Goal: Information Seeking & Learning: Learn about a topic

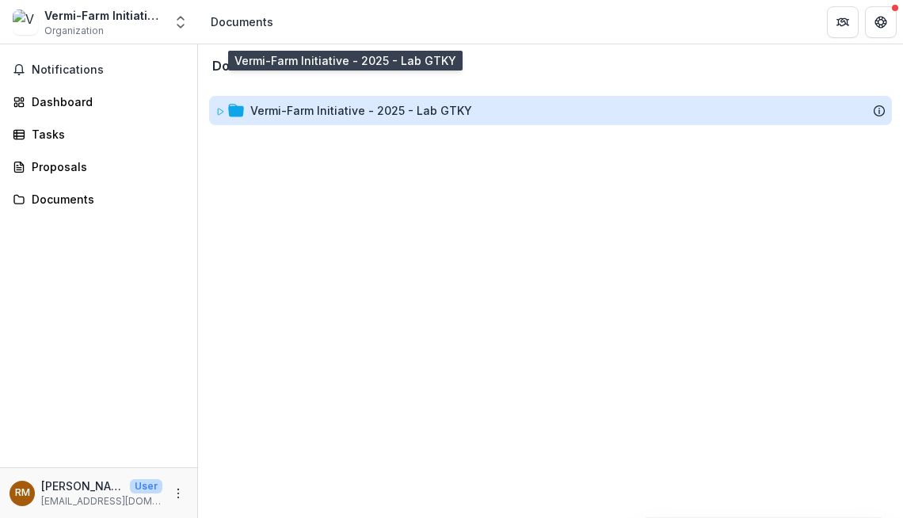
click at [308, 102] on div "Vermi-Farm Initiative - 2025 - Lab GTKY" at bounding box center [361, 110] width 222 height 17
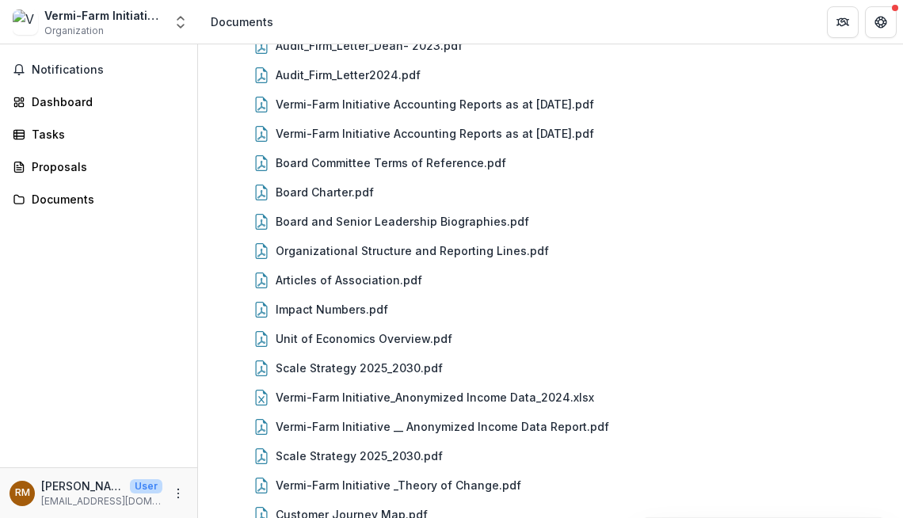
scroll to position [1126, 0]
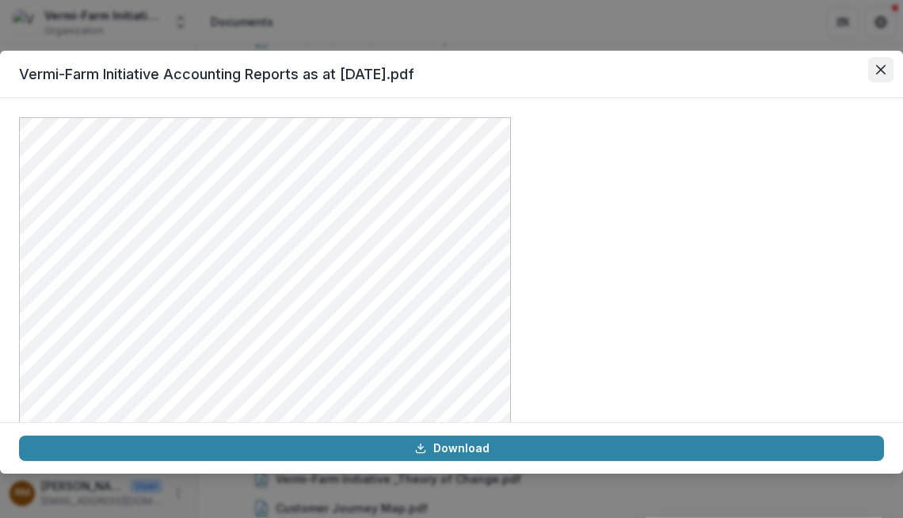
click at [876, 65] on icon "Close" at bounding box center [881, 70] width 10 height 10
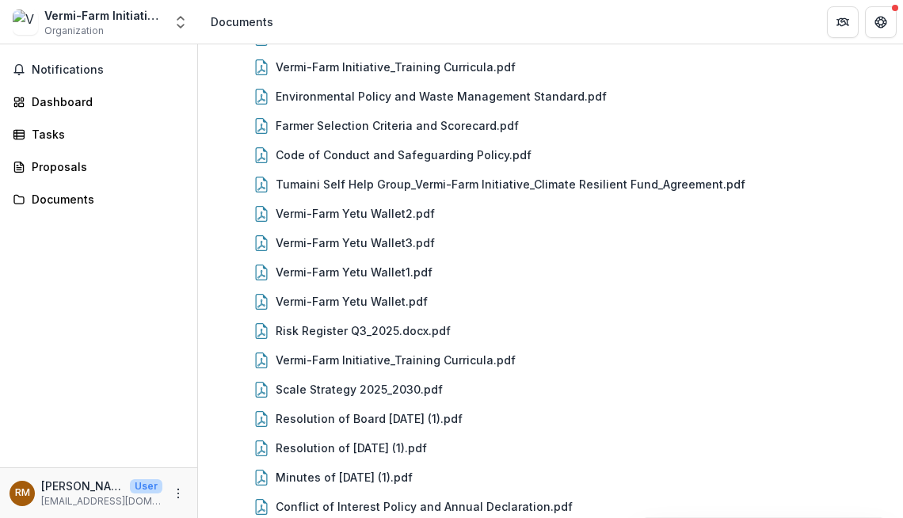
scroll to position [628, 0]
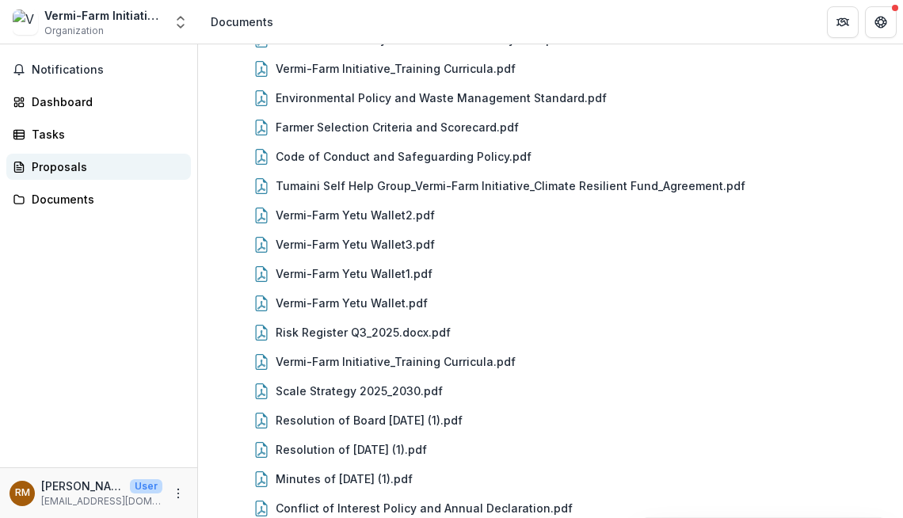
click at [71, 154] on link "Proposals" at bounding box center [98, 167] width 185 height 26
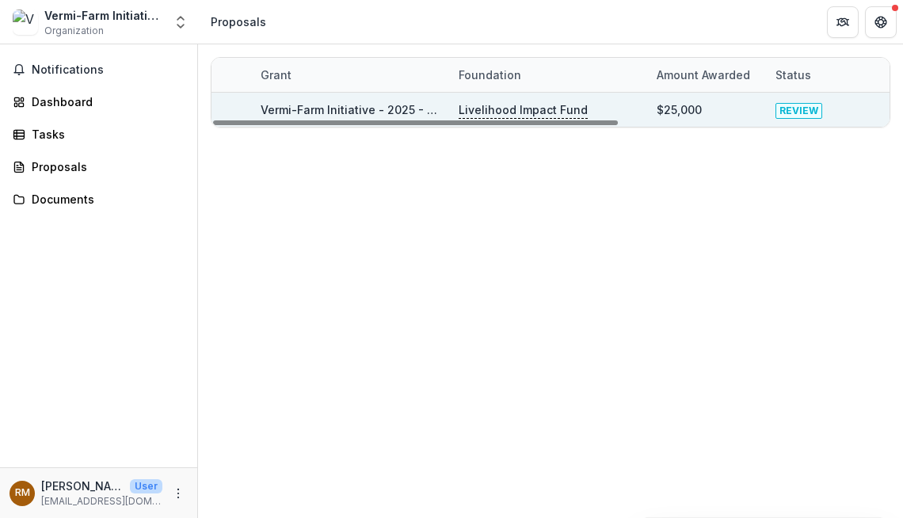
click at [358, 104] on link "Vermi-Farm Initiative - 2025 - Lab GTKY" at bounding box center [372, 109] width 222 height 13
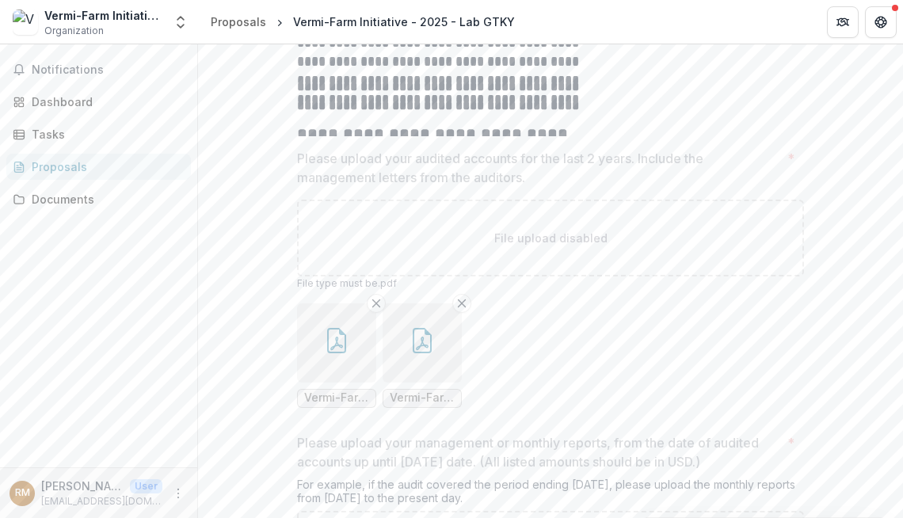
scroll to position [469, 0]
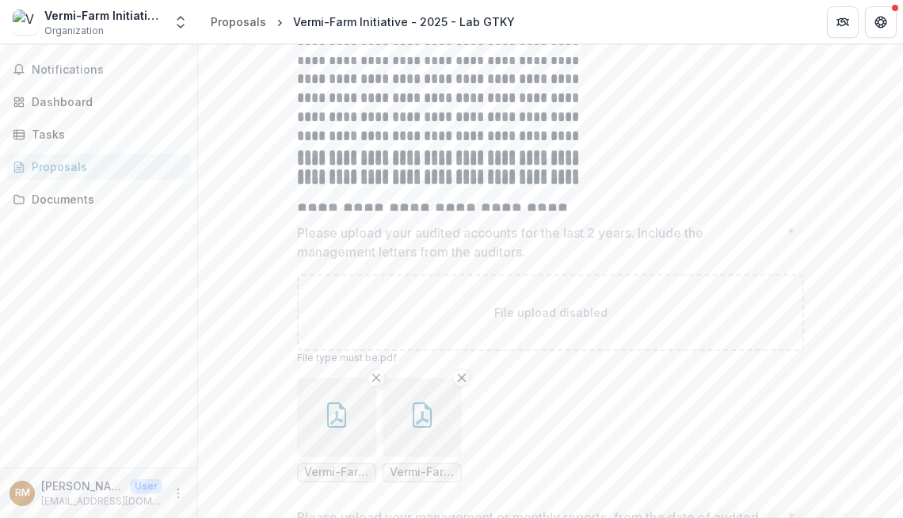
click at [390, 466] on span "Vermi-Farm Initiative Accounting Reports as at [DATE].pdf" at bounding box center [422, 472] width 65 height 13
click at [410, 402] on icon "button" at bounding box center [422, 414] width 25 height 25
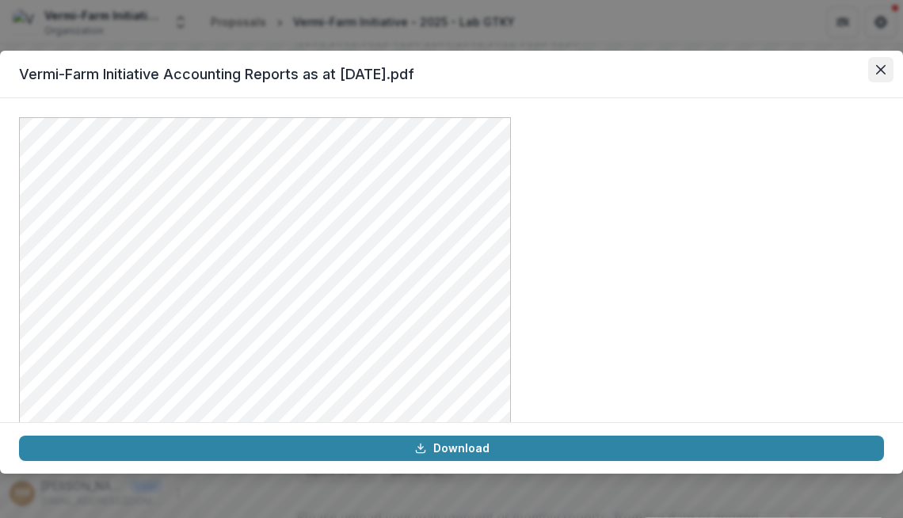
click at [876, 65] on icon "Close" at bounding box center [881, 70] width 10 height 10
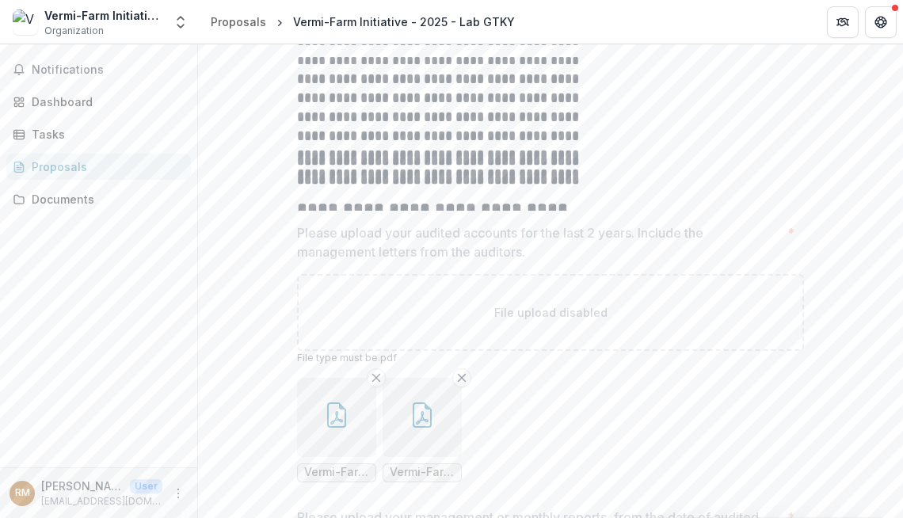
click at [297, 378] on button "button" at bounding box center [336, 417] width 79 height 79
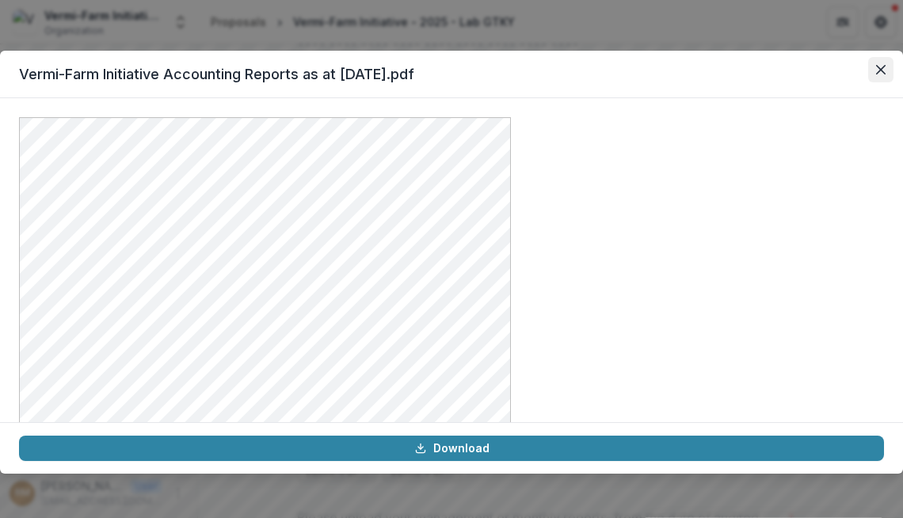
click at [876, 65] on icon "Close" at bounding box center [881, 70] width 10 height 10
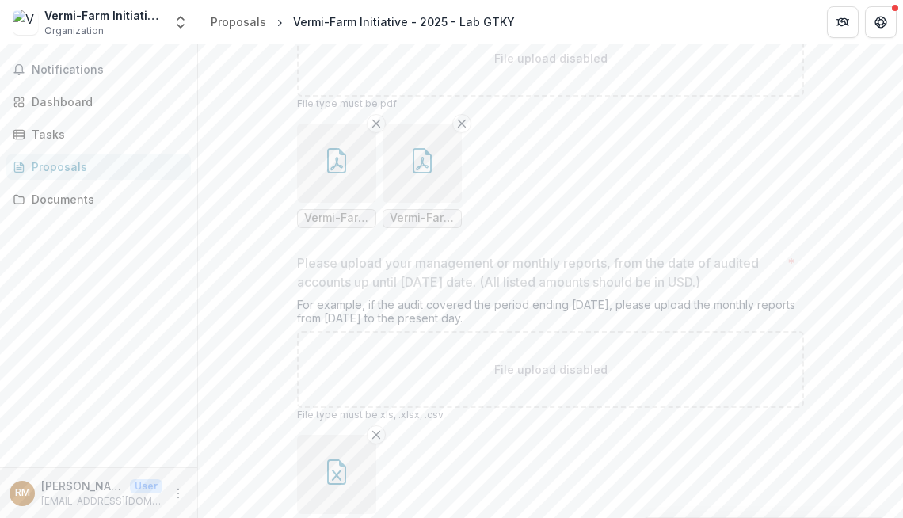
scroll to position [614, 0]
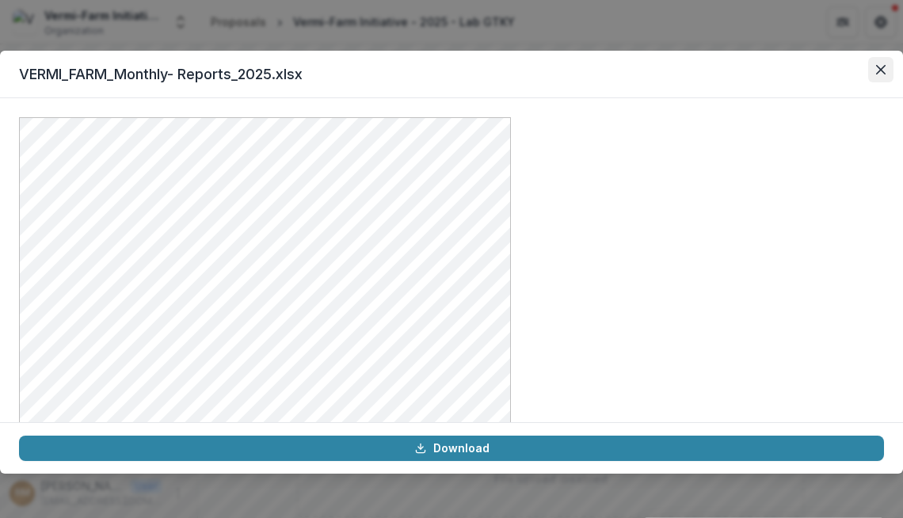
click at [876, 65] on icon "Close" at bounding box center [881, 70] width 10 height 10
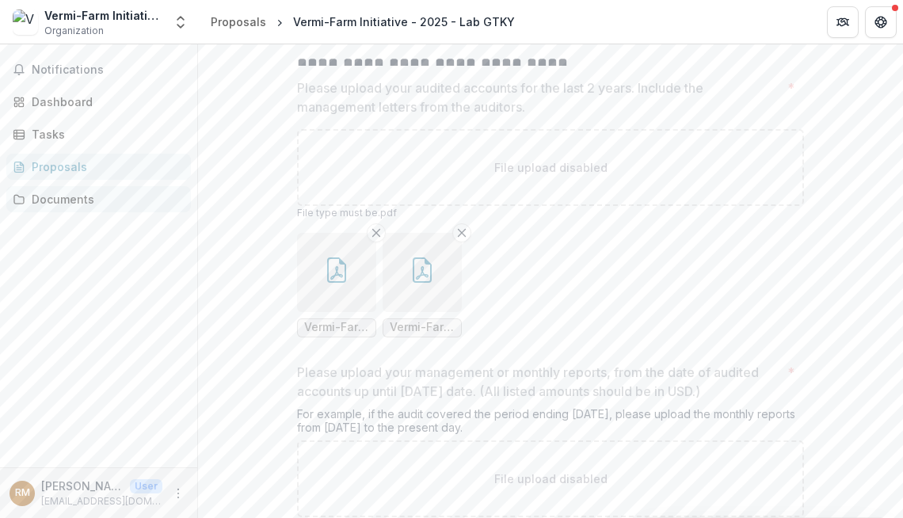
click at [47, 191] on div "Documents" at bounding box center [105, 199] width 147 height 17
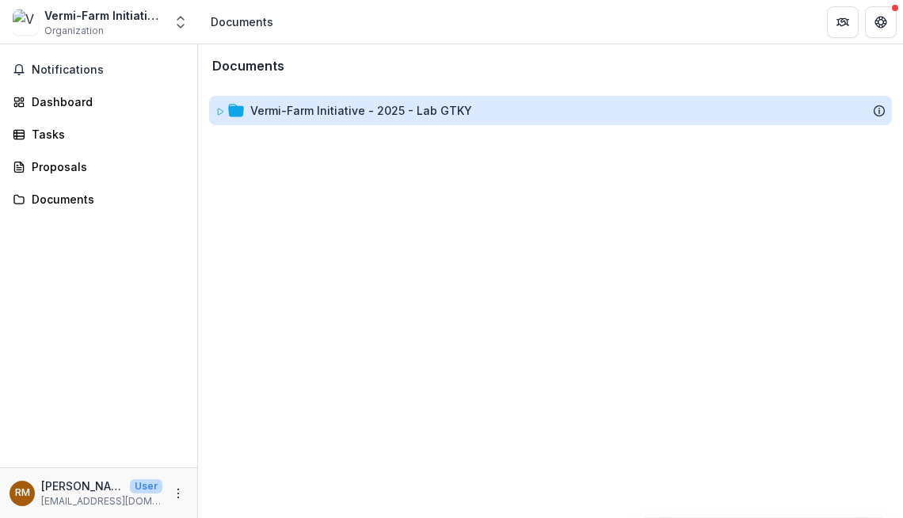
click at [332, 102] on div "Vermi-Farm Initiative - 2025 - Lab GTKY" at bounding box center [361, 110] width 222 height 17
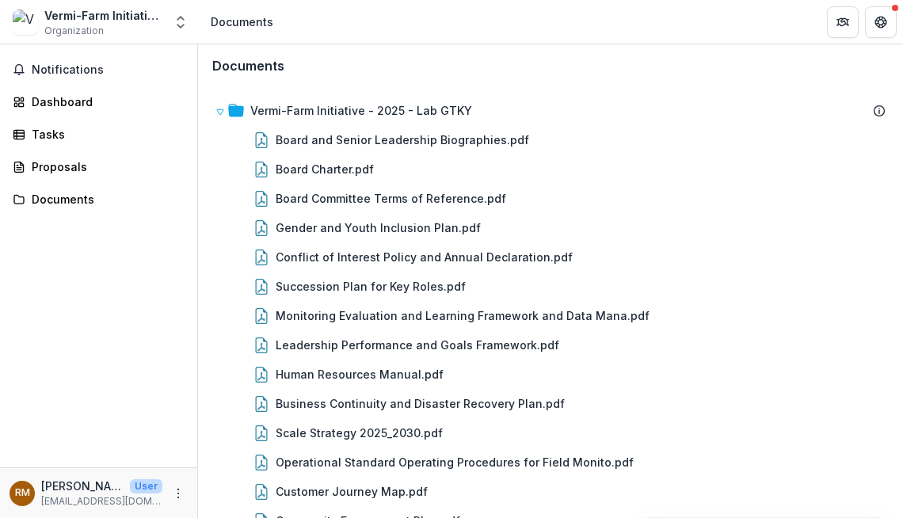
scroll to position [624, 0]
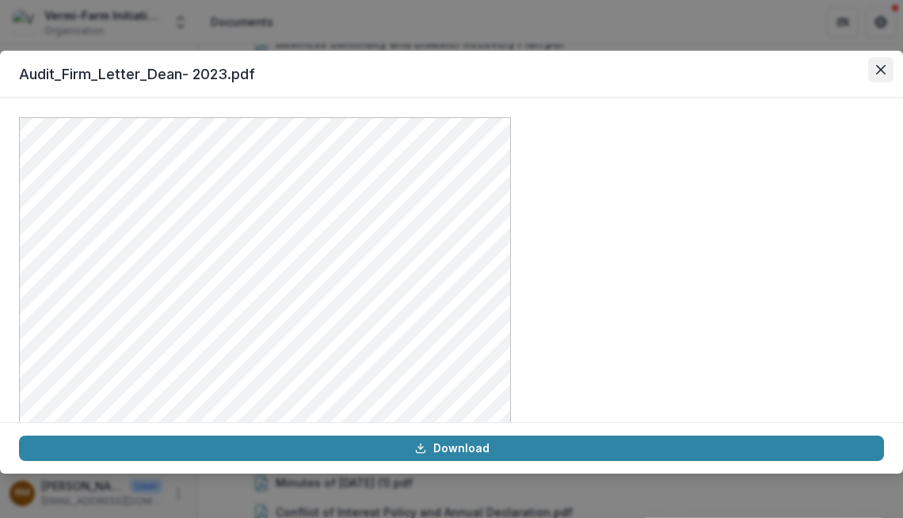
click at [876, 65] on icon "Close" at bounding box center [881, 70] width 10 height 10
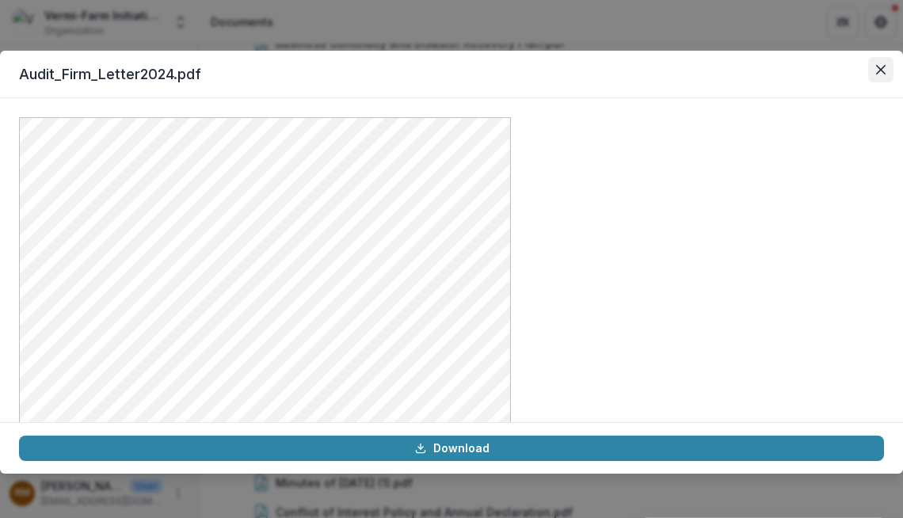
click at [876, 65] on icon "Close" at bounding box center [881, 70] width 10 height 10
